Goal: Task Accomplishment & Management: Use online tool/utility

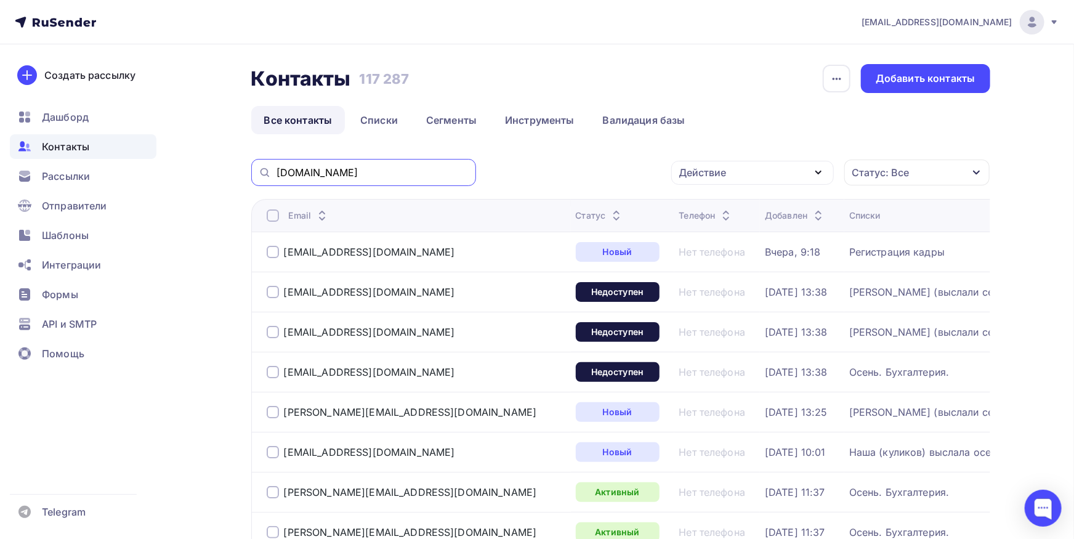
click at [421, 177] on input "[DOMAIN_NAME]" at bounding box center [373, 173] width 192 height 14
paste input "[EMAIL_ADDRESS][DOMAIN_NAME]"
type input "[EMAIL_ADDRESS][DOMAIN_NAME]"
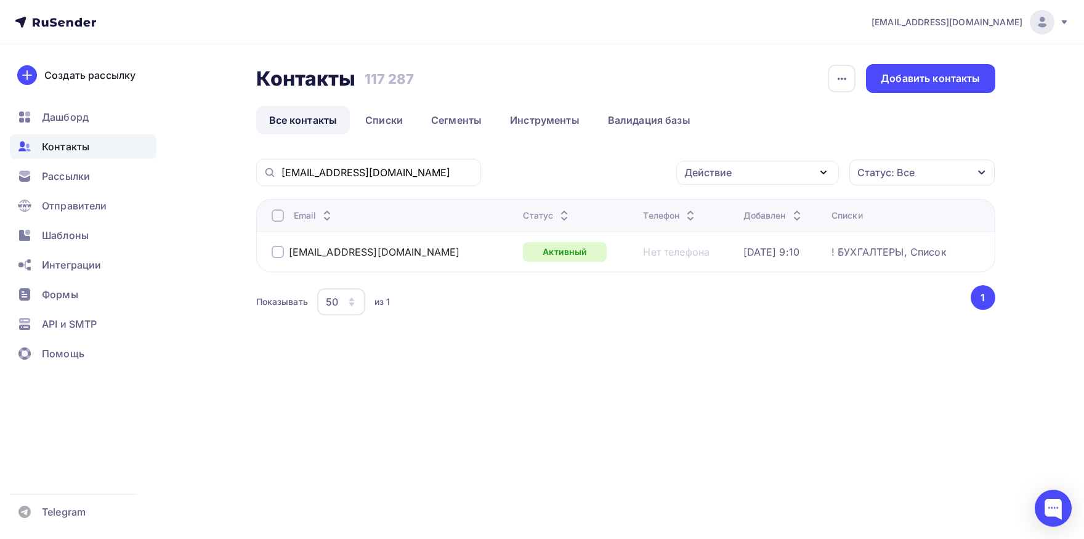
click at [275, 215] on div at bounding box center [278, 215] width 12 height 12
click at [277, 219] on div at bounding box center [278, 215] width 12 height 12
click at [706, 177] on div "Действие" at bounding box center [707, 172] width 47 height 15
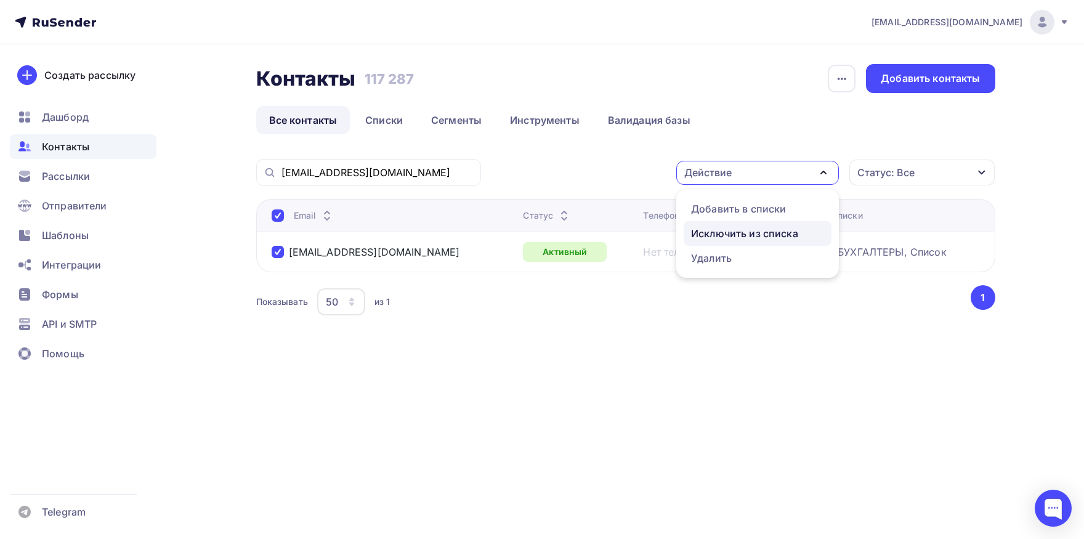
click at [700, 234] on div "Исключить из списка" at bounding box center [744, 233] width 107 height 15
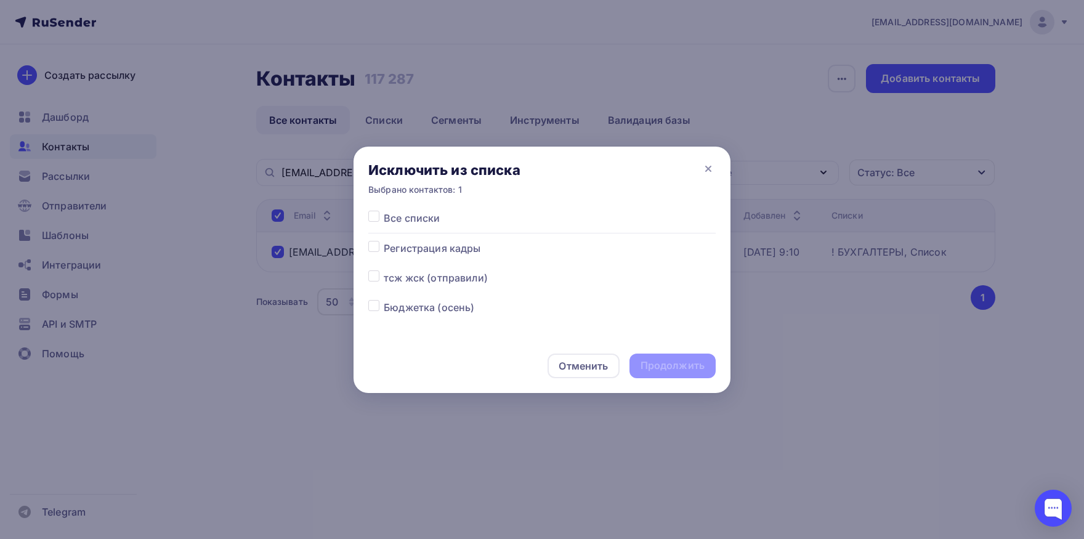
click at [384, 211] on label at bounding box center [384, 211] width 0 height 0
click at [377, 219] on input "checkbox" at bounding box center [373, 216] width 11 height 11
checkbox input "true"
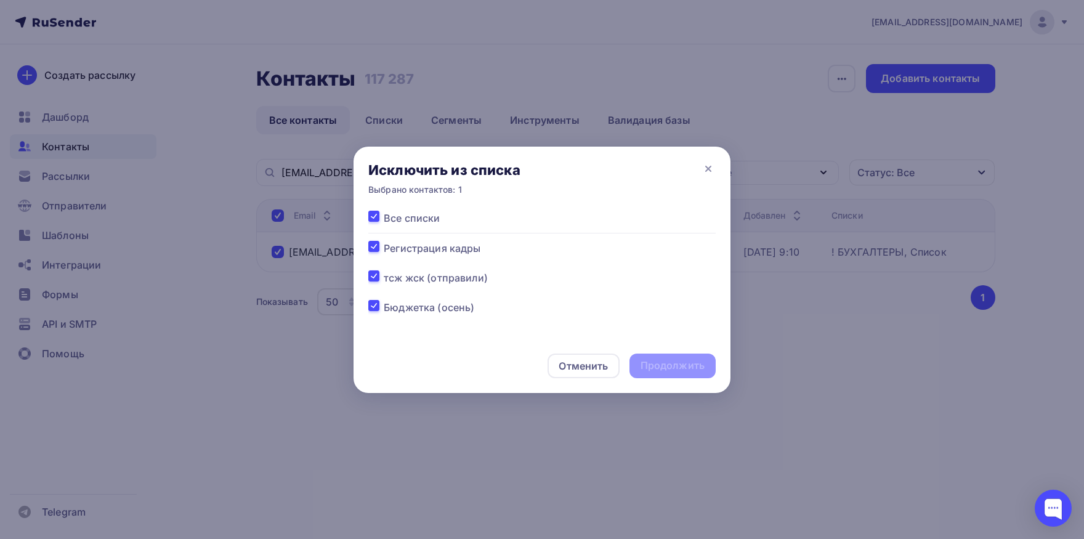
checkbox input "true"
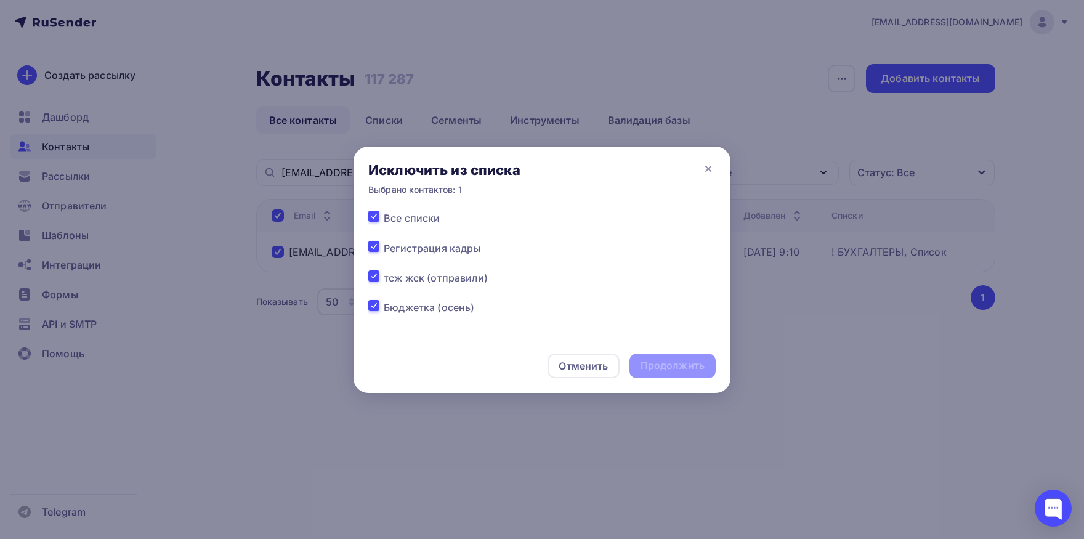
checkbox input "true"
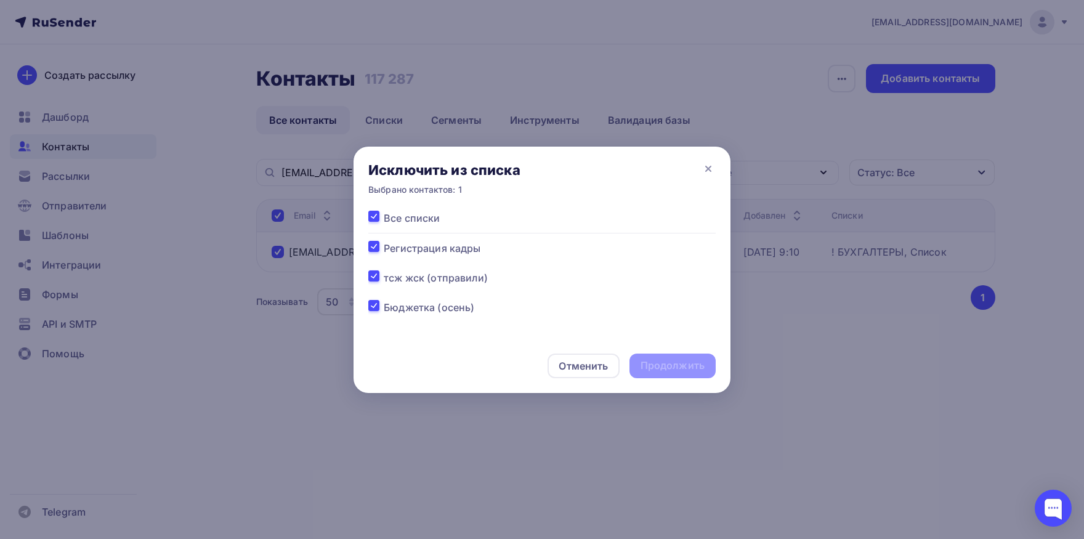
checkbox input "true"
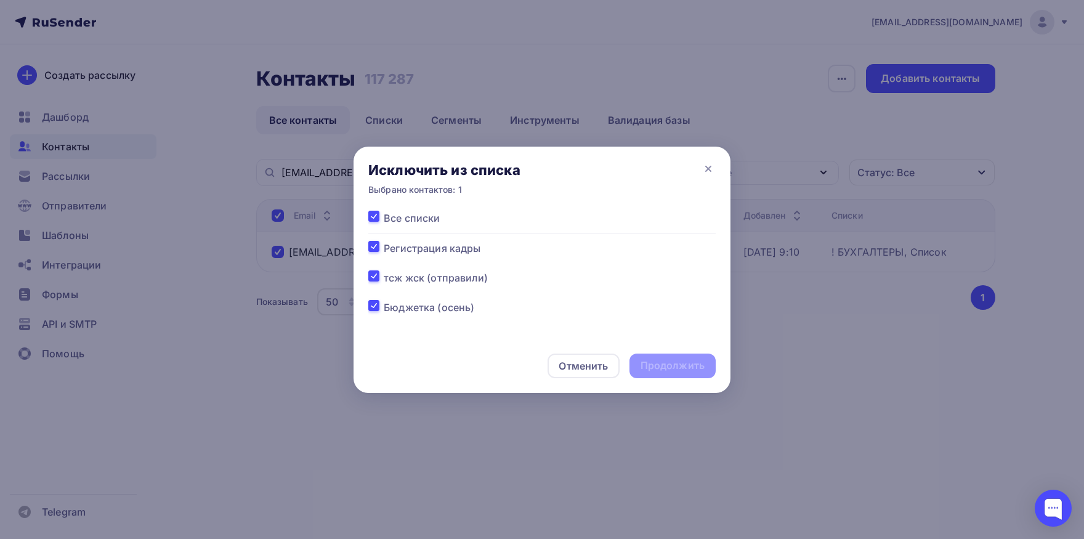
checkbox input "true"
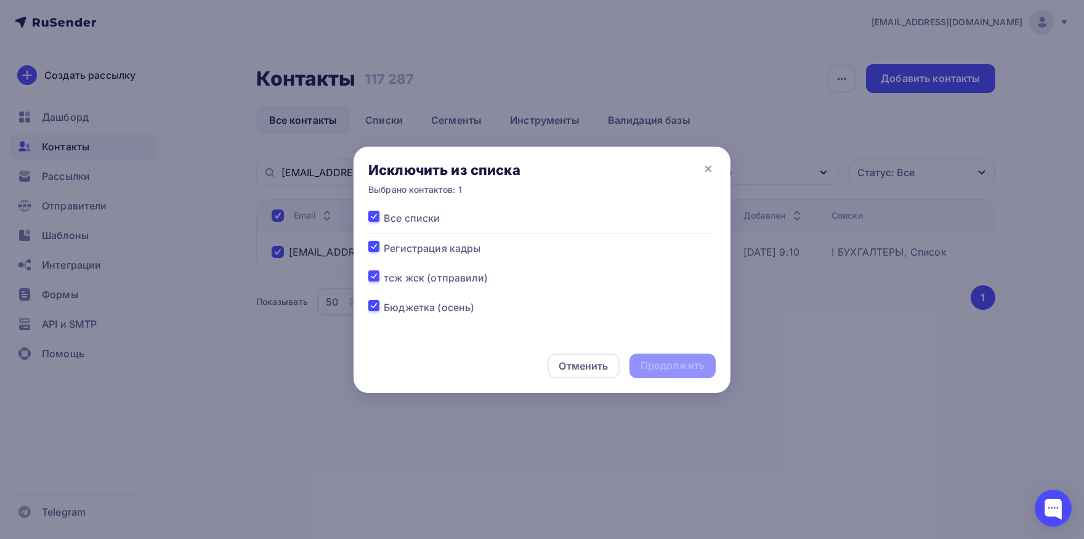
checkbox input "true"
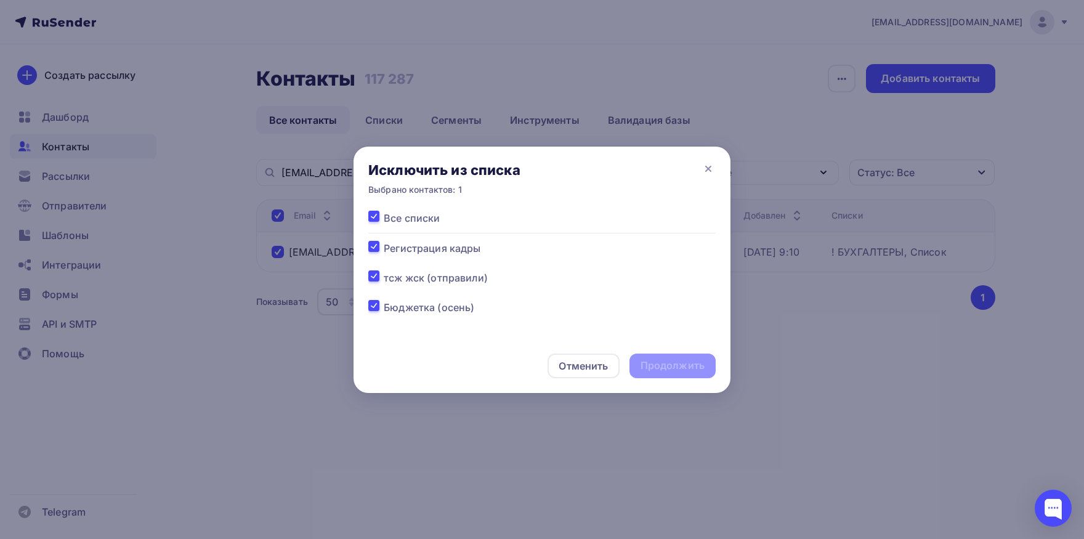
checkbox input "true"
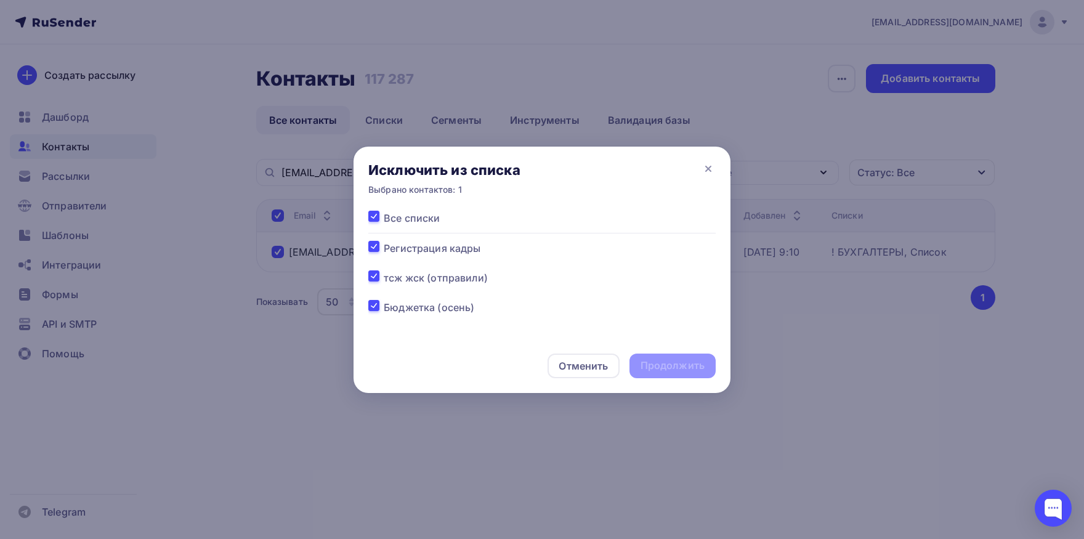
checkbox input "true"
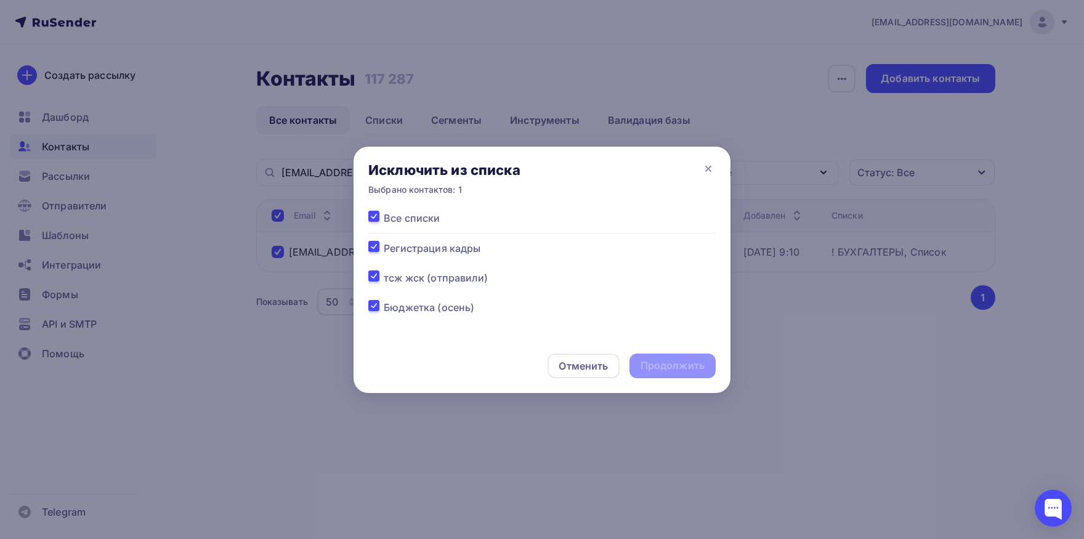
checkbox input "true"
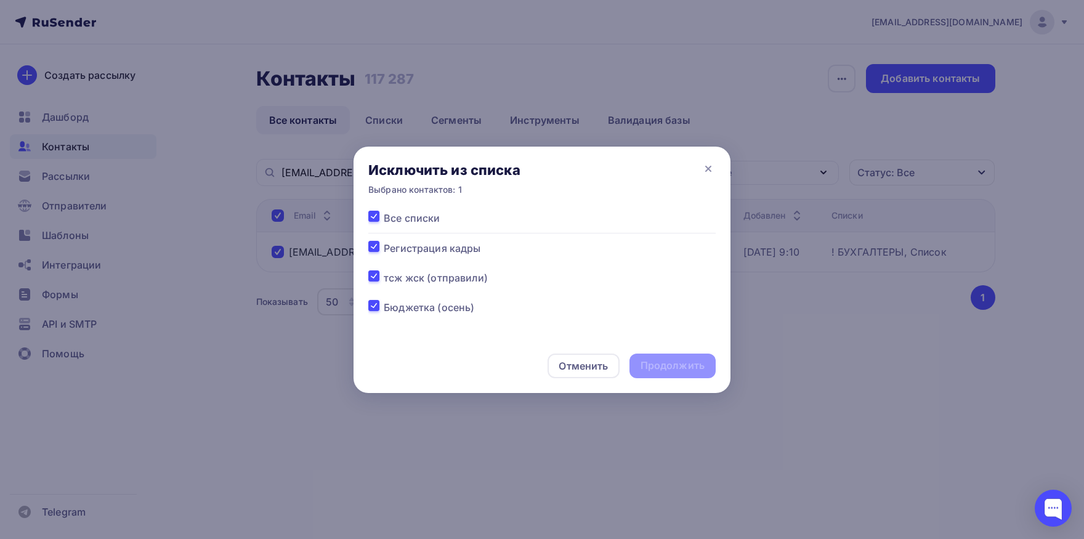
checkbox input "true"
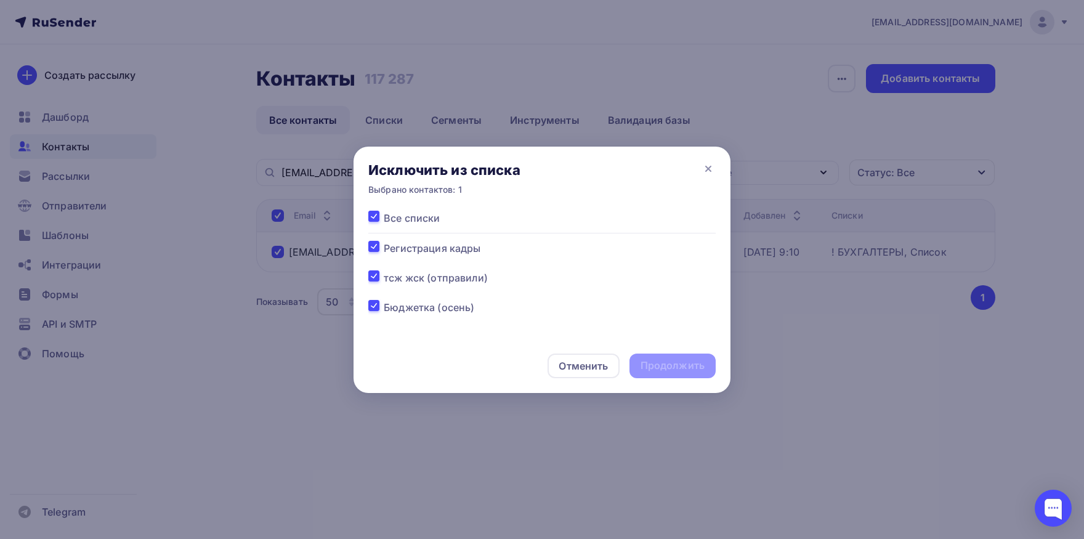
checkbox input "true"
click at [657, 374] on div "Продолжить" at bounding box center [672, 366] width 86 height 25
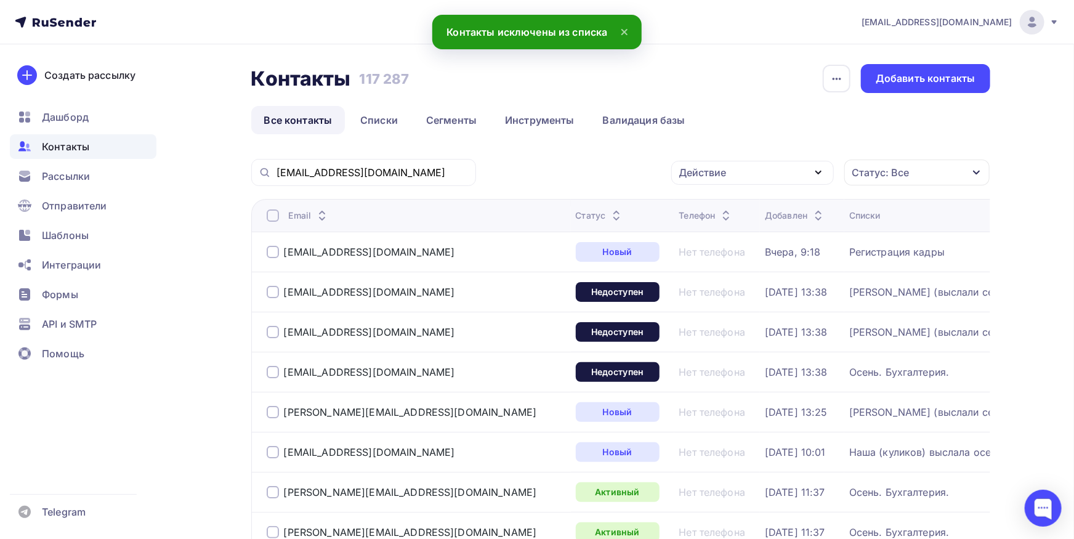
drag, startPoint x: 399, startPoint y: 186, endPoint x: 399, endPoint y: 180, distance: 6.2
click at [399, 185] on div "[EMAIL_ADDRESS][DOMAIN_NAME]" at bounding box center [363, 172] width 225 height 27
click at [399, 179] on div "[EMAIL_ADDRESS][DOMAIN_NAME]" at bounding box center [363, 172] width 225 height 27
click at [399, 178] on input "[EMAIL_ADDRESS][DOMAIN_NAME]" at bounding box center [373, 173] width 192 height 14
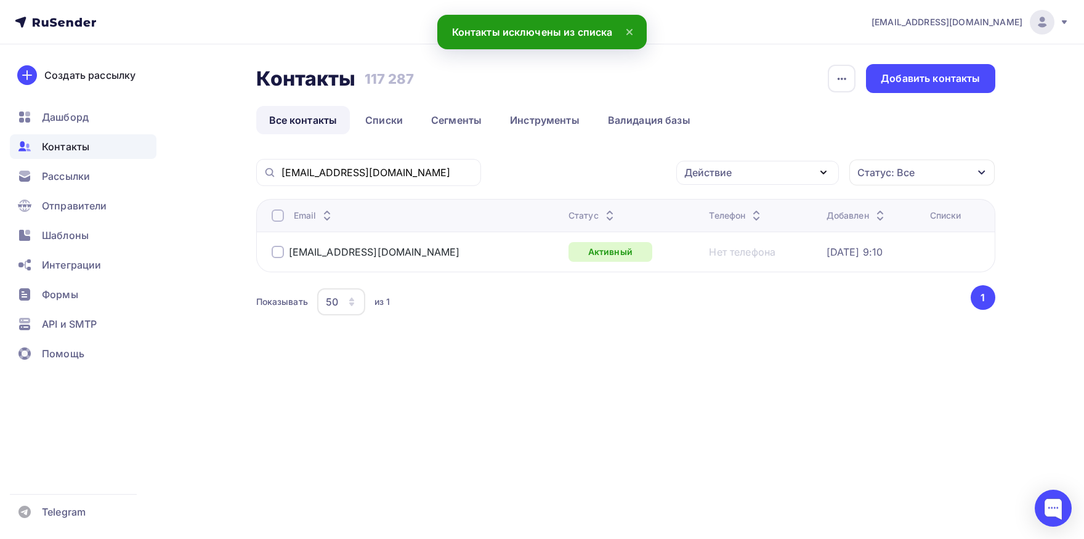
click at [276, 214] on div at bounding box center [278, 215] width 12 height 12
click at [706, 168] on div "Действие" at bounding box center [707, 172] width 47 height 15
click at [708, 204] on div "Добавить в списки" at bounding box center [738, 208] width 95 height 15
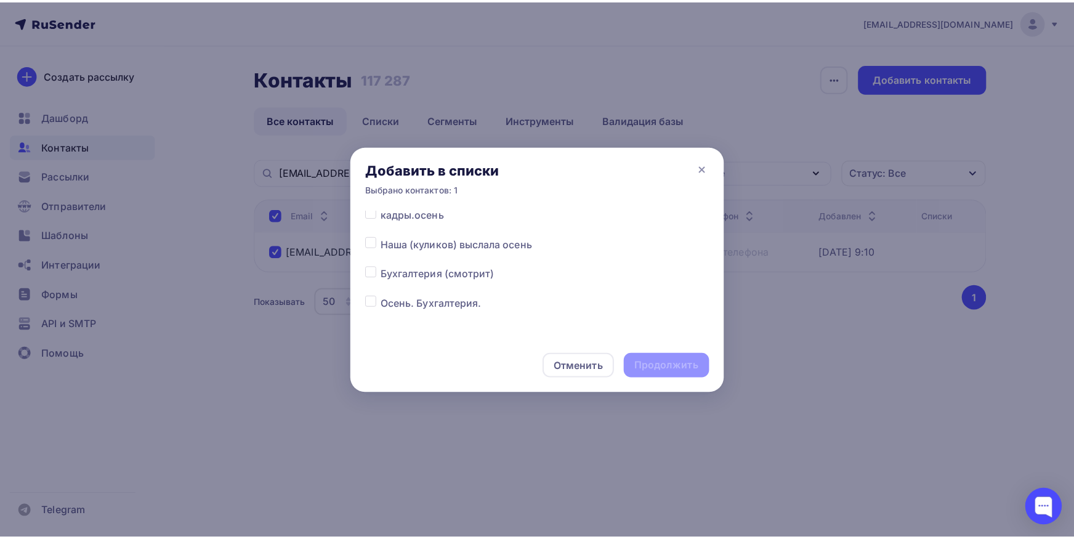
scroll to position [129, 0]
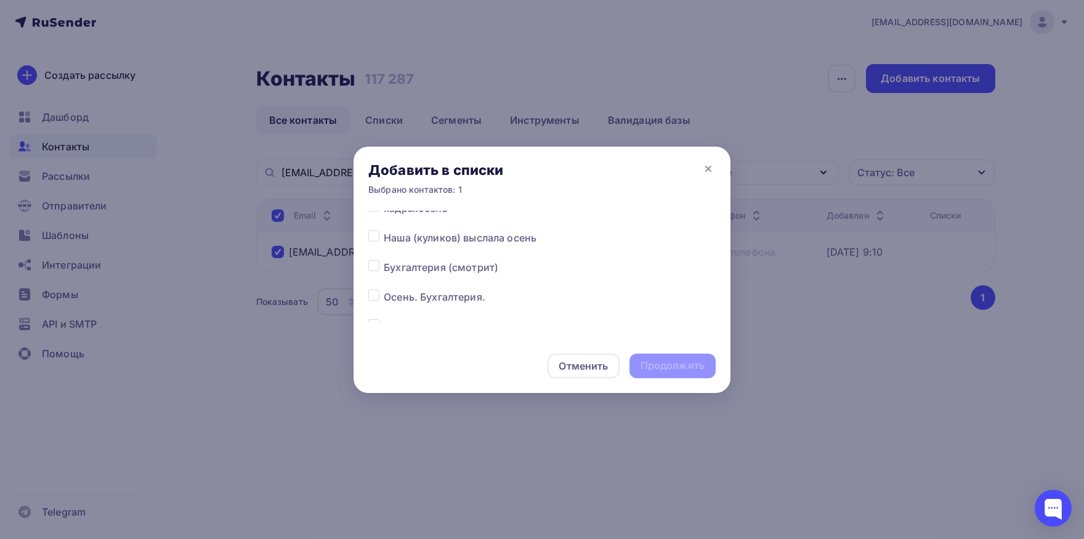
click at [384, 289] on label at bounding box center [384, 289] width 0 height 0
click at [374, 295] on input "checkbox" at bounding box center [373, 294] width 11 height 11
checkbox input "true"
click at [654, 370] on div "Продолжить" at bounding box center [673, 365] width 64 height 14
